Goal: Task Accomplishment & Management: Complete application form

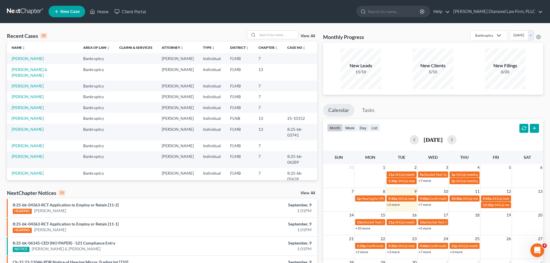
click at [39, 140] on td "[PERSON_NAME]" at bounding box center [43, 145] width 72 height 11
click at [38, 143] on link "[PERSON_NAME]" at bounding box center [28, 145] width 32 height 5
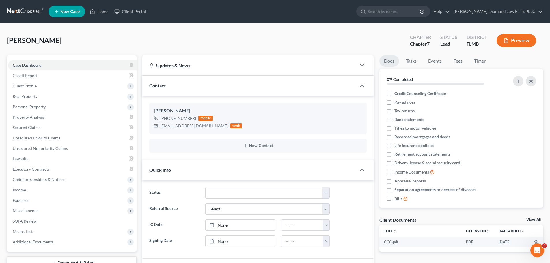
click at [516, 43] on button "Preview" at bounding box center [516, 40] width 40 height 13
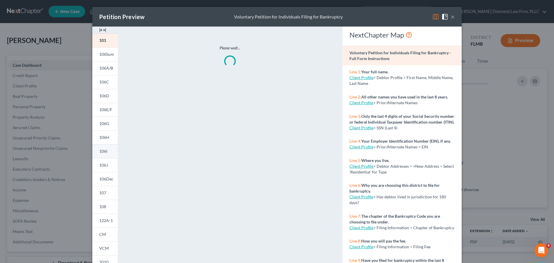
click at [100, 147] on link "106I" at bounding box center [104, 151] width 25 height 14
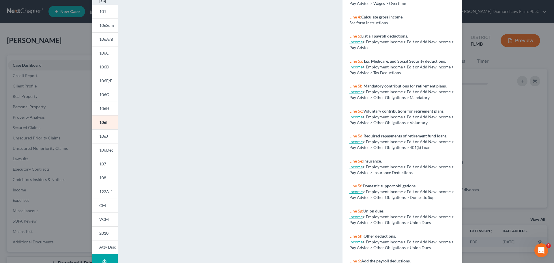
scroll to position [202, 0]
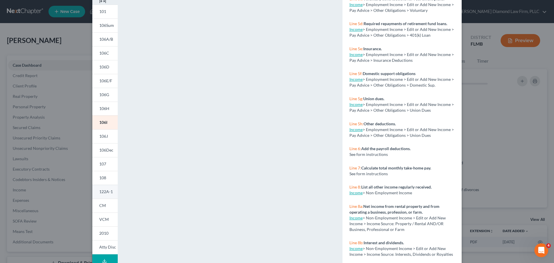
click at [98, 187] on link "122A-1" at bounding box center [104, 192] width 25 height 14
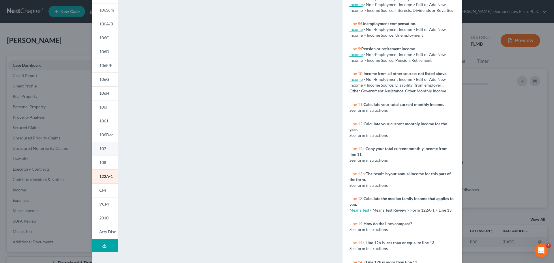
scroll to position [58, 0]
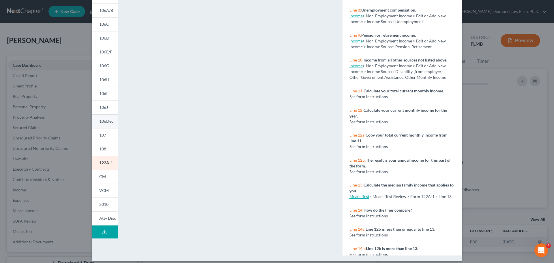
click at [101, 119] on span "106Dec" at bounding box center [106, 121] width 14 height 5
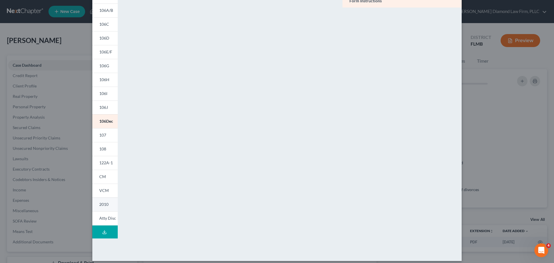
click at [102, 202] on span "2010" at bounding box center [103, 204] width 9 height 5
click at [99, 120] on span "106Dec" at bounding box center [106, 121] width 14 height 5
click at [100, 139] on link "107" at bounding box center [104, 135] width 25 height 14
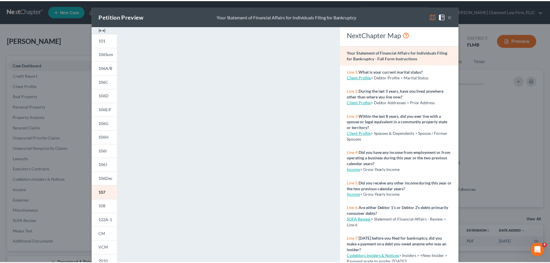
scroll to position [0, 0]
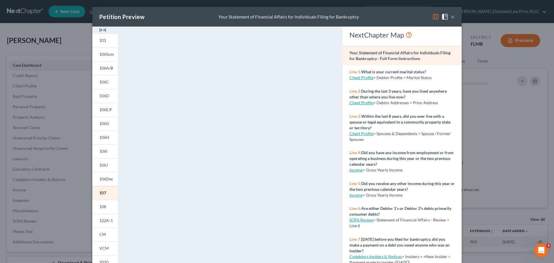
click at [451, 14] on button "×" at bounding box center [453, 16] width 4 height 7
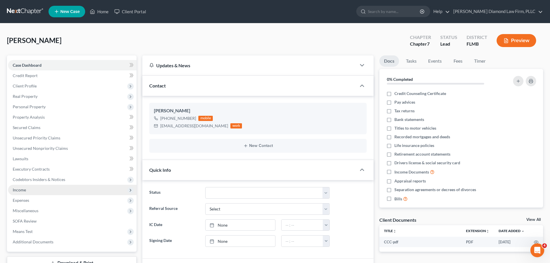
click at [24, 190] on span "Income" at bounding box center [19, 189] width 13 height 5
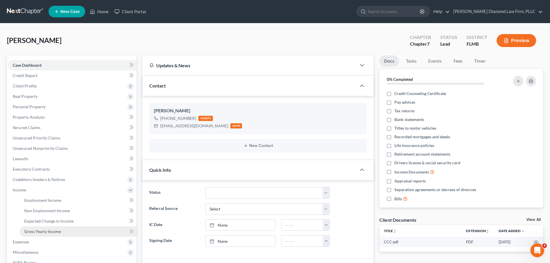
click at [36, 229] on span "Gross Yearly Income" at bounding box center [42, 231] width 37 height 5
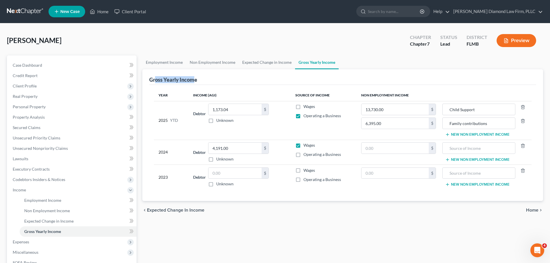
drag, startPoint x: 154, startPoint y: 77, endPoint x: 275, endPoint y: 79, distance: 120.4
click at [199, 76] on div "Gross Yearly Income" at bounding box center [342, 77] width 387 height 16
click at [222, 76] on div "Gross Yearly Income" at bounding box center [342, 77] width 387 height 16
click at [525, 41] on button "Preview" at bounding box center [516, 40] width 40 height 13
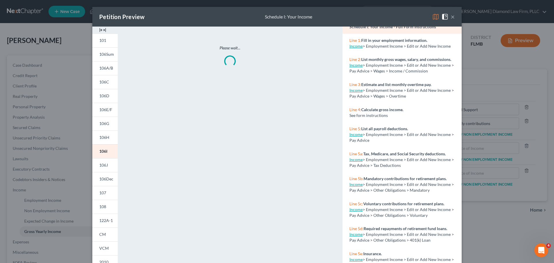
scroll to position [58, 0]
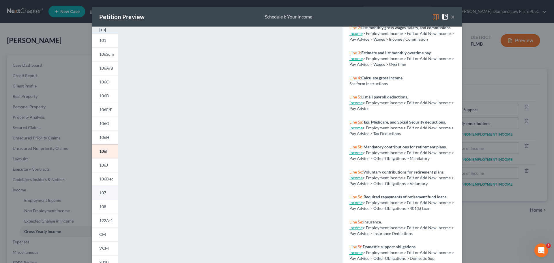
click at [102, 195] on span "107" at bounding box center [102, 192] width 7 height 5
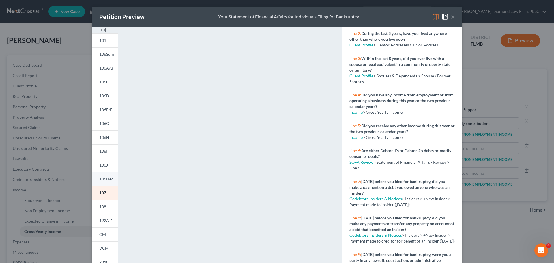
click at [102, 179] on span "106Dec" at bounding box center [106, 178] width 14 height 5
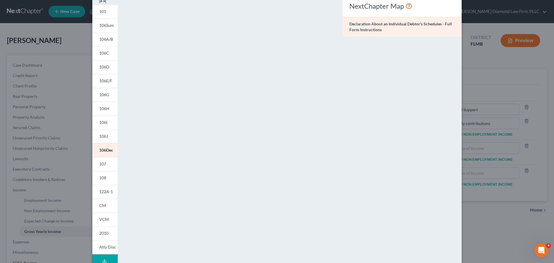
scroll to position [63, 0]
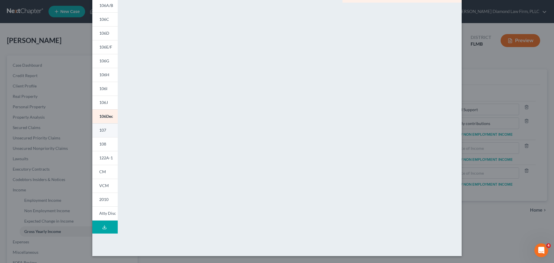
click at [102, 128] on span "107" at bounding box center [102, 130] width 7 height 5
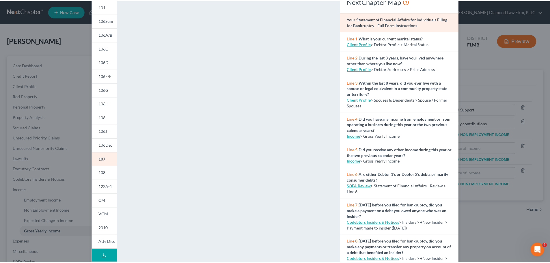
scroll to position [0, 0]
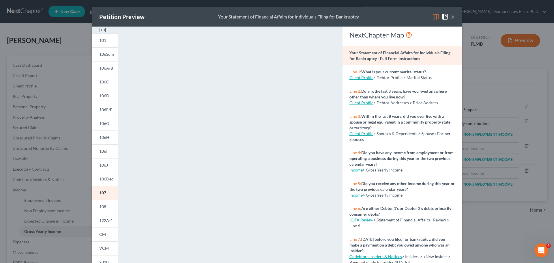
click at [451, 18] on button "×" at bounding box center [453, 16] width 4 height 7
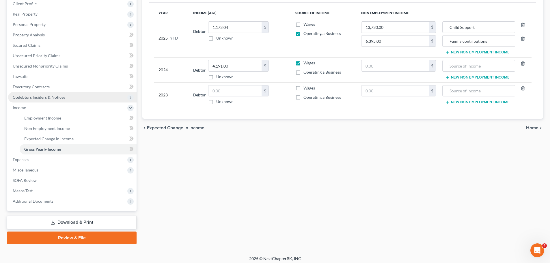
scroll to position [85, 0]
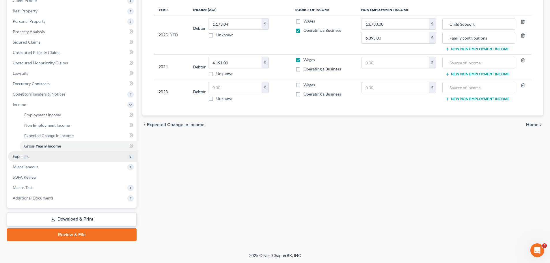
click at [31, 158] on span "Expenses" at bounding box center [72, 156] width 128 height 10
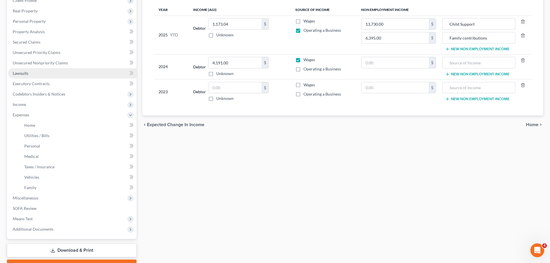
click at [27, 75] on span "Lawsuits" at bounding box center [21, 73] width 16 height 5
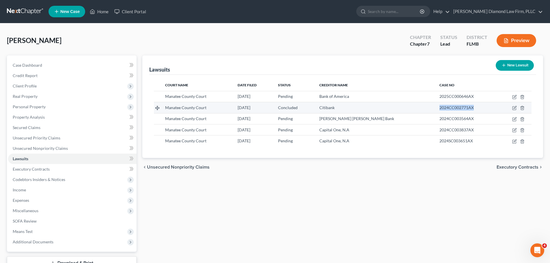
drag, startPoint x: 424, startPoint y: 108, endPoint x: 473, endPoint y: 108, distance: 49.1
click at [473, 108] on td "2024CC002771AX" at bounding box center [466, 107] width 62 height 11
copy span "2024CC002771AX"
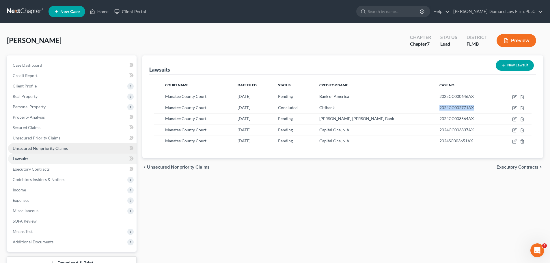
click at [37, 146] on span "Unsecured Nonpriority Claims" at bounding box center [40, 148] width 55 height 5
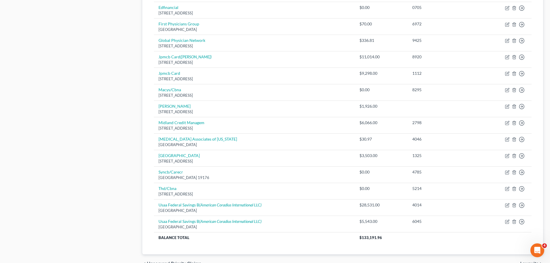
scroll to position [289, 0]
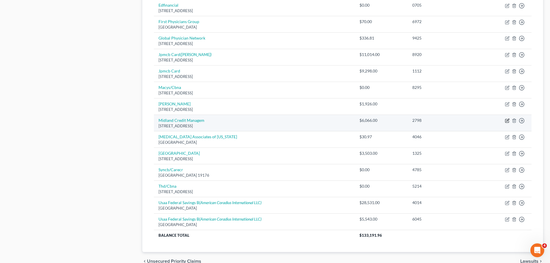
click at [506, 123] on icon "button" at bounding box center [506, 120] width 3 height 3
select select "23"
select select "0"
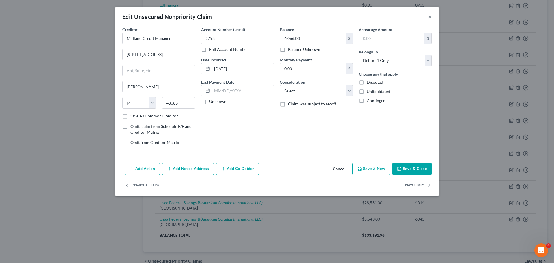
click at [431, 19] on button "×" at bounding box center [430, 16] width 4 height 7
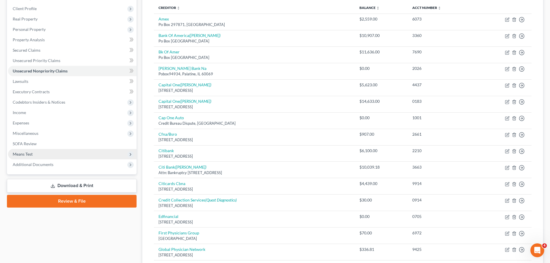
scroll to position [0, 0]
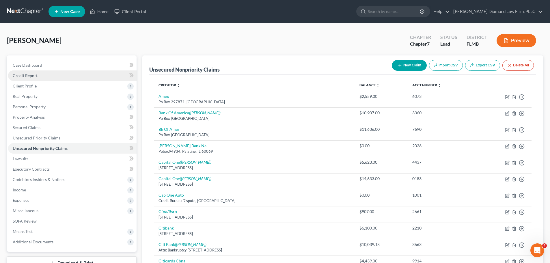
click at [41, 74] on link "Credit Report" at bounding box center [72, 75] width 128 height 10
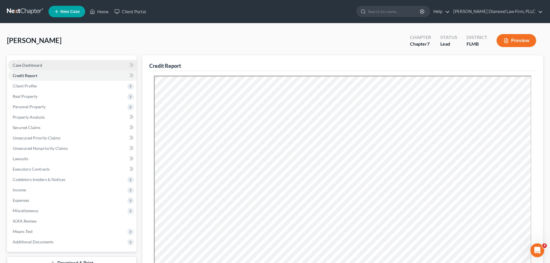
click at [52, 62] on link "Case Dashboard" at bounding box center [72, 65] width 128 height 10
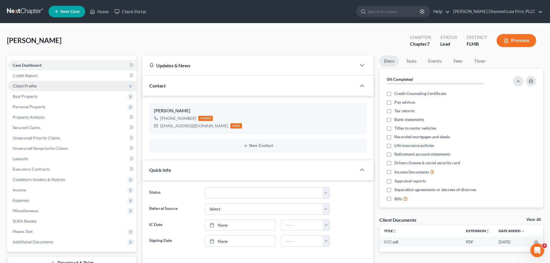
click at [47, 85] on span "Client Profile" at bounding box center [72, 86] width 128 height 10
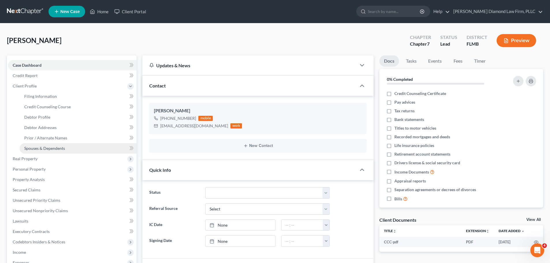
click at [51, 145] on link "Spouses & Dependents" at bounding box center [78, 148] width 117 height 10
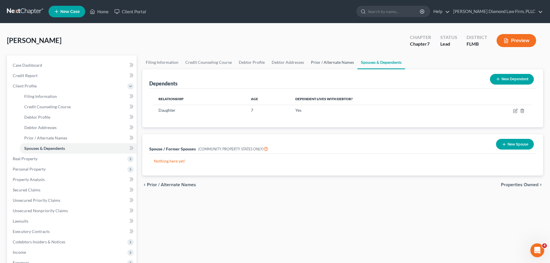
click at [324, 61] on link "Prior / Alternate Names" at bounding box center [332, 62] width 50 height 14
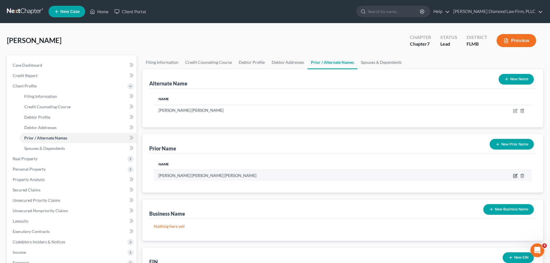
click at [514, 175] on icon "button" at bounding box center [515, 175] width 5 height 5
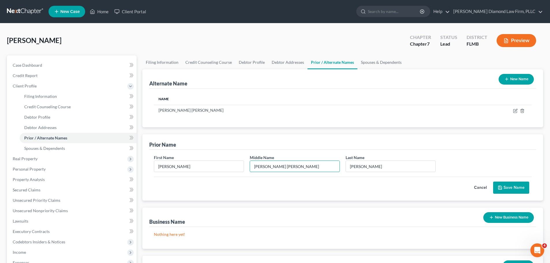
drag, startPoint x: 260, startPoint y: 167, endPoint x: 248, endPoint y: 169, distance: 12.8
click at [248, 169] on div "Middle Name [PERSON_NAME] [PERSON_NAME]" at bounding box center [295, 163] width 96 height 18
type input "[PERSON_NAME]"
click at [514, 191] on button "Save Name" at bounding box center [511, 188] width 36 height 12
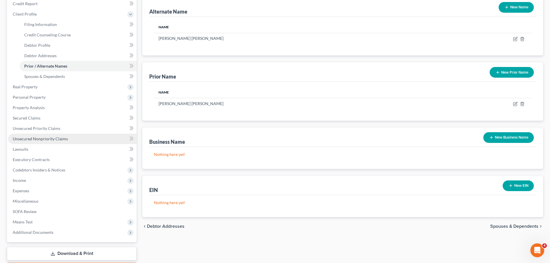
scroll to position [87, 0]
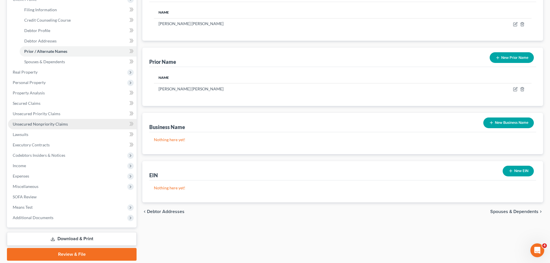
click at [42, 123] on span "Unsecured Nonpriority Claims" at bounding box center [40, 124] width 55 height 5
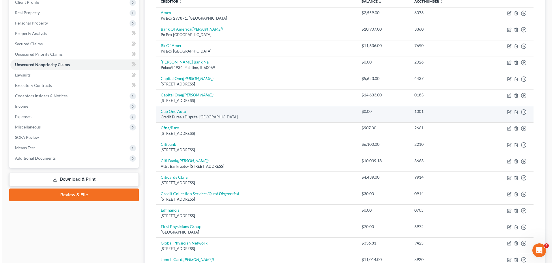
scroll to position [29, 0]
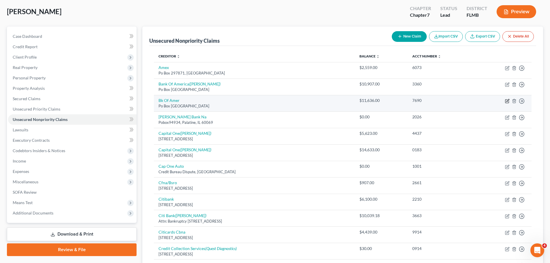
click at [506, 100] on icon "button" at bounding box center [507, 101] width 5 height 5
select select "45"
select select "2"
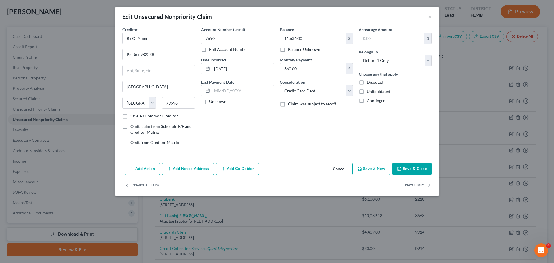
click at [244, 164] on button "Add Co-Debtor" at bounding box center [237, 169] width 43 height 12
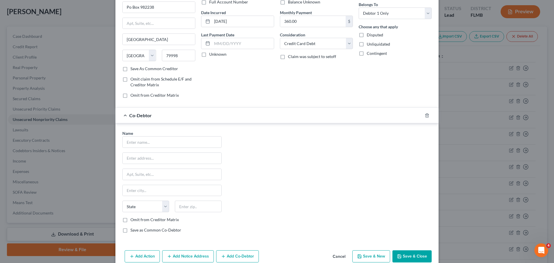
scroll to position [0, 0]
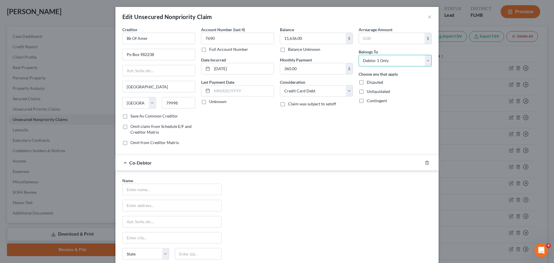
click at [372, 63] on select "Select Debtor 1 Only Debtor 2 Only Debtor 1 And Debtor 2 Only At Least One Of T…" at bounding box center [395, 61] width 73 height 12
select select "3"
click at [359, 55] on select "Select Debtor 1 Only Debtor 2 Only Debtor 1 And Debtor 2 Only At Least One Of T…" at bounding box center [395, 61] width 73 height 12
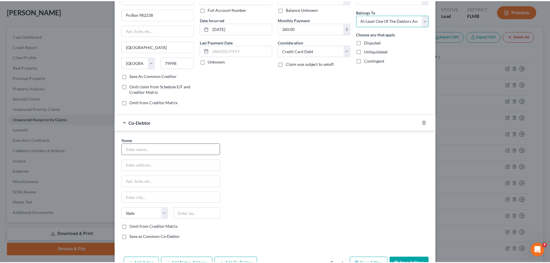
scroll to position [75, 0]
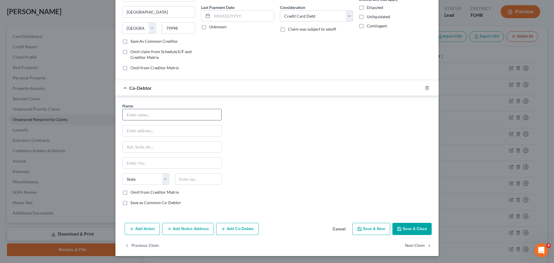
click at [148, 119] on input "text" at bounding box center [172, 114] width 99 height 11
type input "[PERSON_NAME]"
click at [150, 126] on input "text" at bounding box center [172, 130] width 99 height 11
click at [157, 131] on input "text" at bounding box center [172, 130] width 99 height 11
type input "[STREET_ADDRESS][PERSON_NAME]"
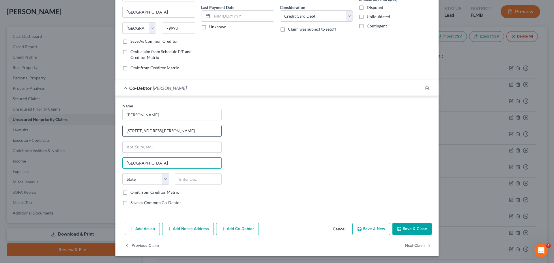
type input "[GEOGRAPHIC_DATA]"
select select "9"
type input "34251"
click at [406, 228] on button "Save & Close" at bounding box center [412, 229] width 39 height 12
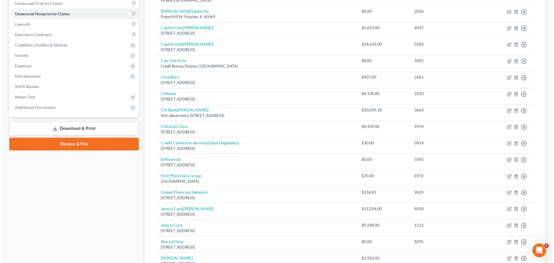
scroll to position [144, 0]
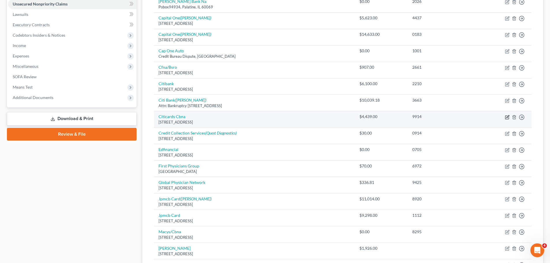
click at [507, 119] on icon "button" at bounding box center [506, 116] width 3 height 3
select select "43"
select select "2"
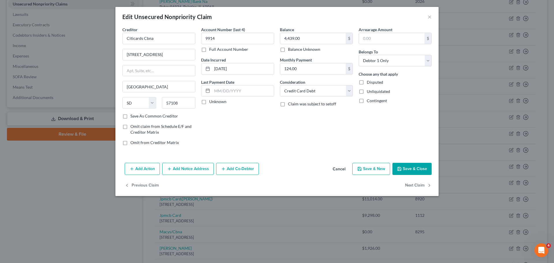
click at [176, 170] on button "Add Notice Address" at bounding box center [188, 169] width 52 height 12
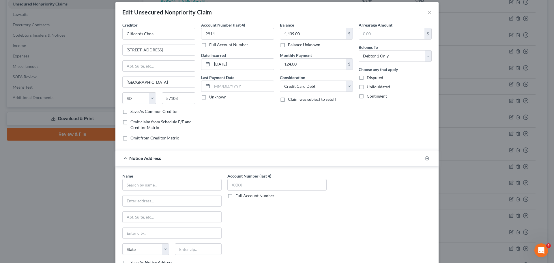
scroll to position [0, 0]
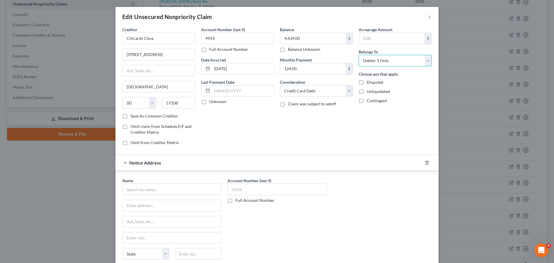
click at [377, 65] on select "Select Debtor 1 Only Debtor 2 Only Debtor 1 And Debtor 2 Only At Least One Of T…" at bounding box center [395, 61] width 73 height 12
select select "3"
click at [359, 55] on select "Select Debtor 1 Only Debtor 2 Only Debtor 1 And Debtor 2 Only At Least One Of T…" at bounding box center [395, 61] width 73 height 12
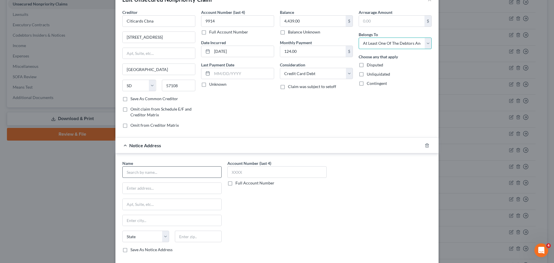
scroll to position [64, 0]
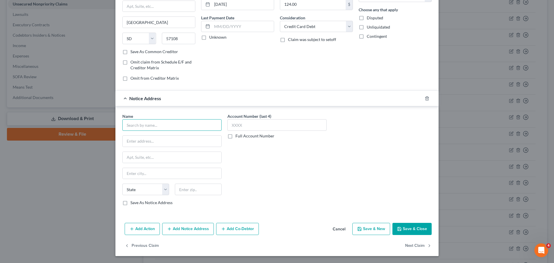
click at [155, 124] on input "text" at bounding box center [171, 125] width 99 height 12
type input "[PERSON_NAME]"
type input "24880 J"
click at [426, 98] on icon "button" at bounding box center [427, 98] width 3 height 4
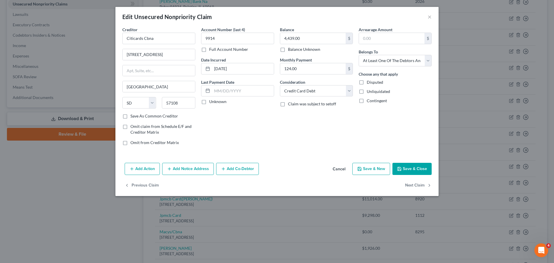
scroll to position [0, 0]
click at [240, 172] on button "Add Co-Debtor" at bounding box center [237, 169] width 43 height 12
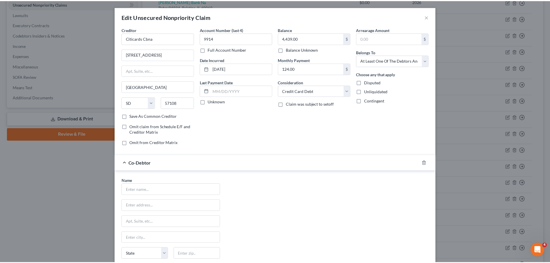
scroll to position [75, 0]
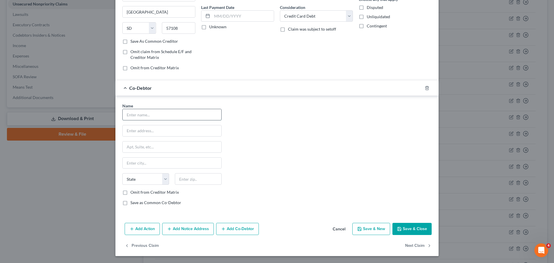
click at [143, 114] on input "text" at bounding box center [172, 114] width 99 height 11
type input "[PERSON_NAME]"
type input "[STREET_ADDRESS][PERSON_NAME]"
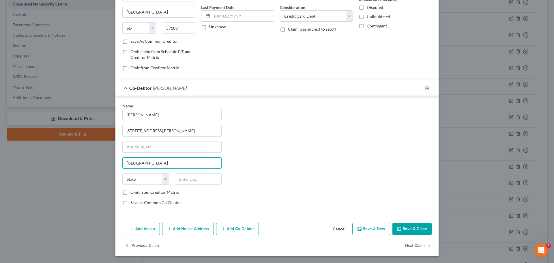
type input "[GEOGRAPHIC_DATA]"
select select "9"
click at [190, 181] on input "text" at bounding box center [198, 179] width 47 height 12
type input "34251"
click at [414, 231] on button "Save & Close" at bounding box center [412, 229] width 39 height 12
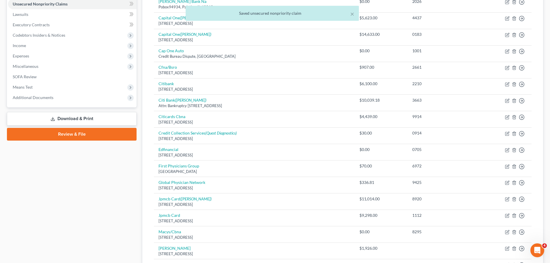
scroll to position [0, 0]
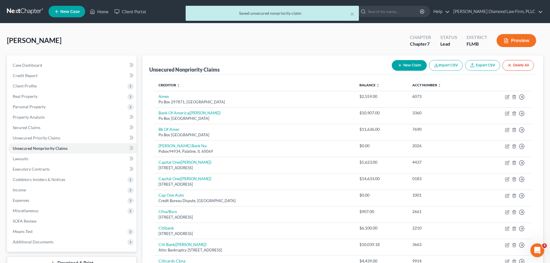
click at [25, 11] on div "× Saved unsecured nonpriority claim" at bounding box center [272, 15] width 550 height 18
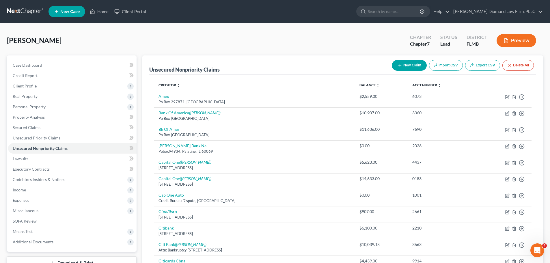
click at [24, 9] on link at bounding box center [25, 11] width 37 height 10
